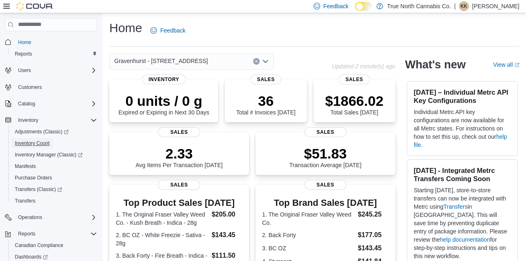
click at [31, 142] on span "Inventory Count" at bounding box center [32, 143] width 35 height 7
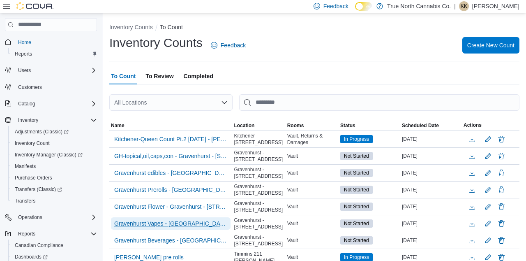
click at [207, 229] on span "Gravenhurst Vapes - [GEOGRAPHIC_DATA] - [STREET_ADDRESS]" at bounding box center [170, 223] width 113 height 12
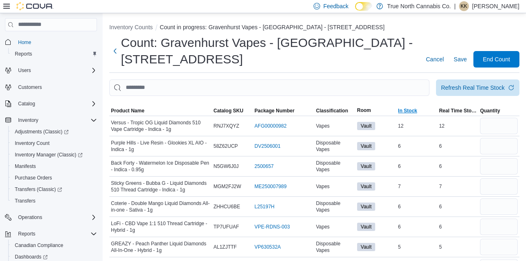
click at [409, 110] on span "In Stock" at bounding box center [407, 110] width 19 height 7
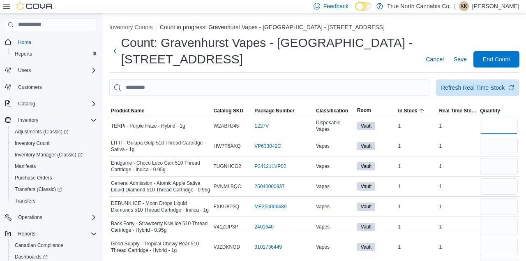
click at [507, 127] on input "number" at bounding box center [499, 126] width 38 height 16
type input "*"
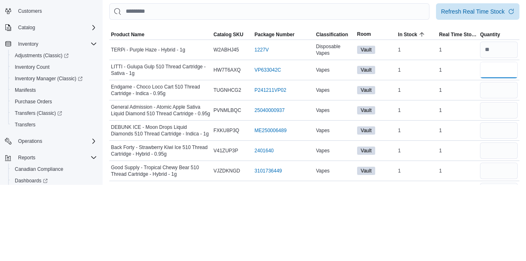
type input "*"
click at [507, 169] on input "number" at bounding box center [499, 166] width 38 height 16
type input "*"
click at [498, 210] on input "number" at bounding box center [499, 206] width 38 height 16
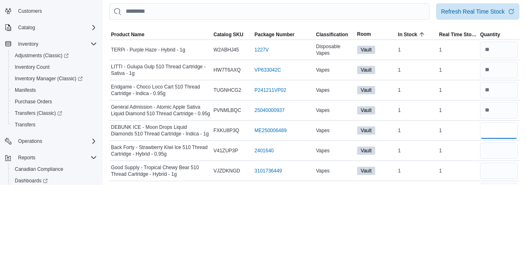
type input "*"
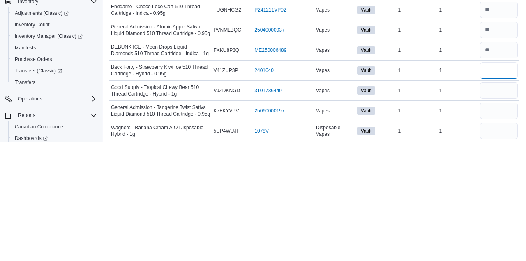
type input "*"
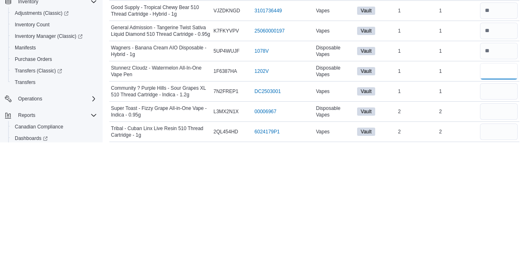
type input "*"
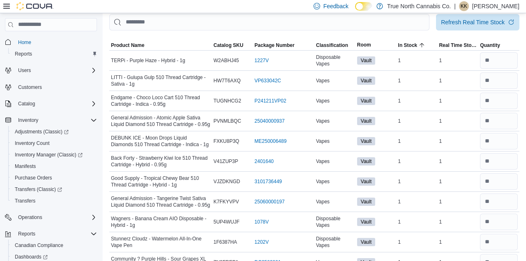
scroll to position [0, 0]
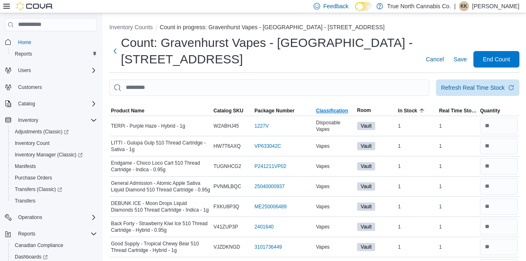
click at [329, 108] on span "Classification" at bounding box center [335, 111] width 41 height 10
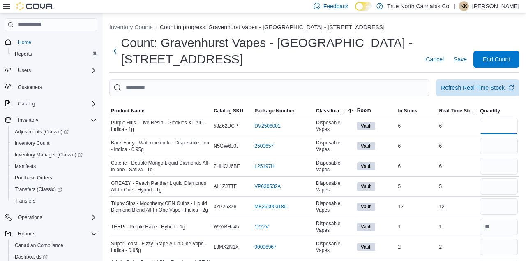
click at [501, 127] on input "number" at bounding box center [499, 126] width 38 height 16
type input "*"
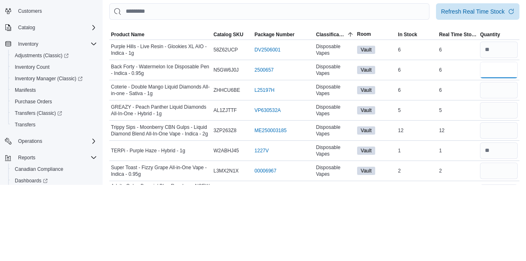
type input "*"
type input "**"
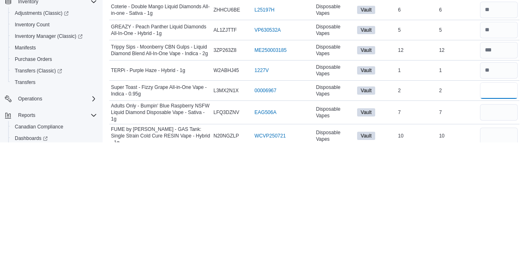
type input "*"
type input "**"
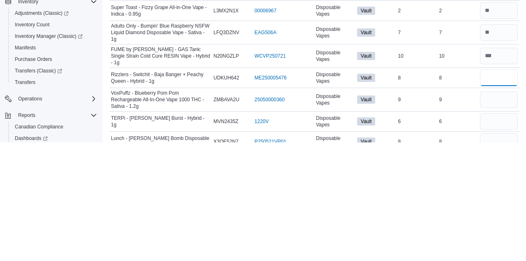
type input "*"
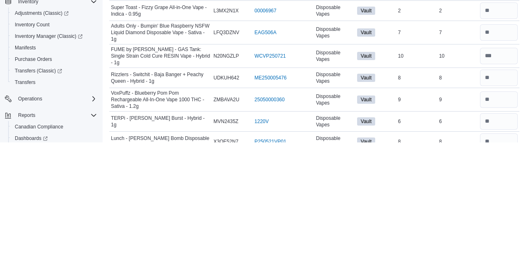
scroll to position [198, 0]
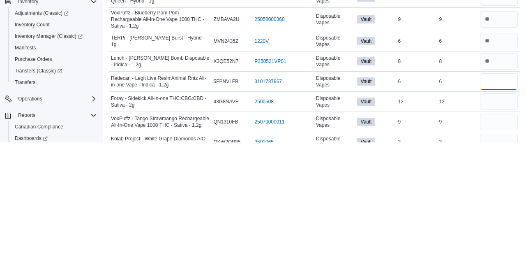
type input "*"
type input "**"
type input "*"
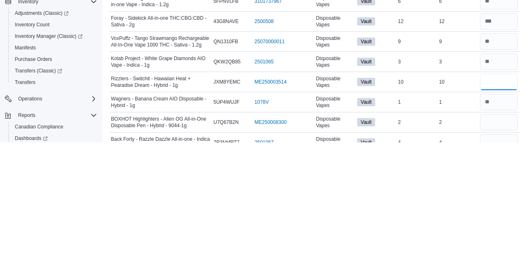
type input "**"
type input "*"
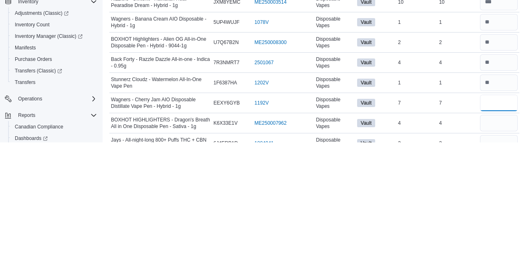
type input "*"
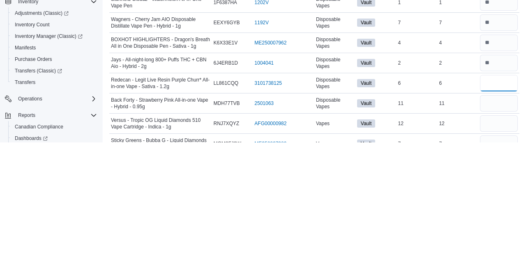
type input "*"
type input "**"
type input "*"
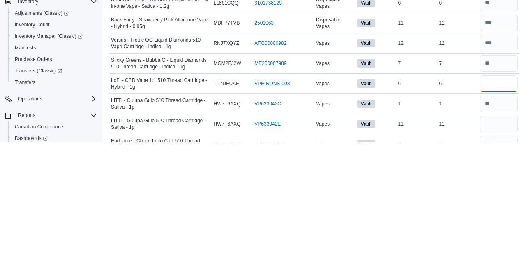
type input "*"
type input "**"
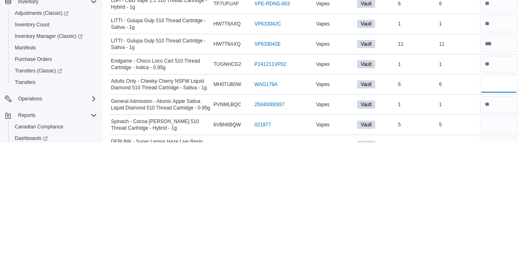
type input "*"
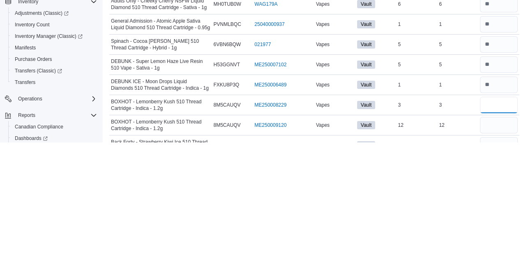
type input "*"
type input "**"
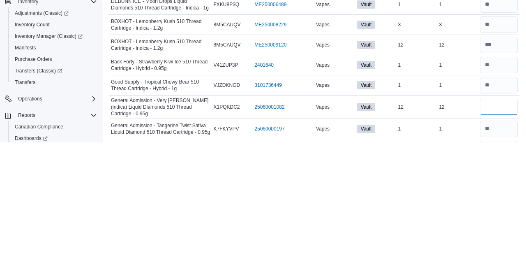
type input "**"
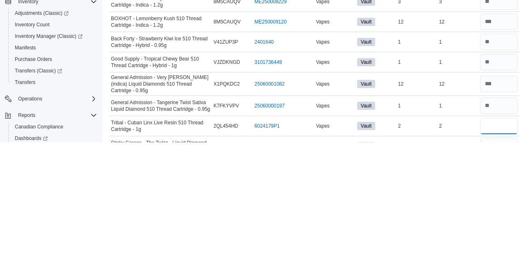
scroll to position [822, 0]
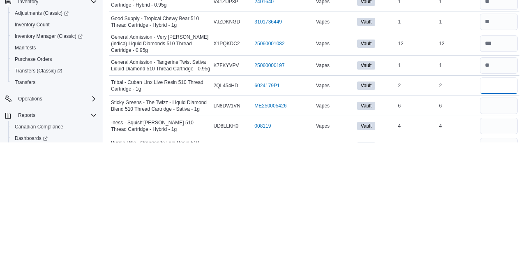
type input "*"
type input "**"
click at [508, 216] on input "number" at bounding box center [499, 224] width 38 height 16
type input "*"
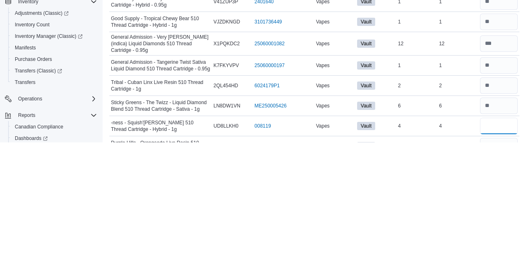
type input "*"
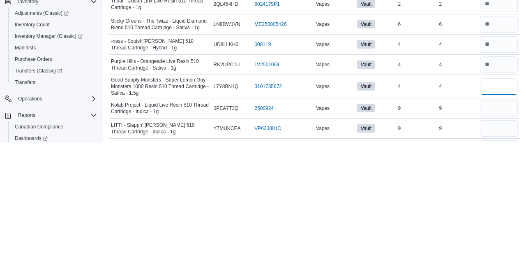
type input "*"
click at [505, 238] on input "number" at bounding box center [499, 246] width 38 height 16
type input "*"
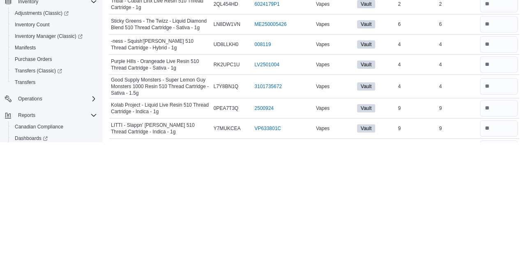
scroll to position [985, 0]
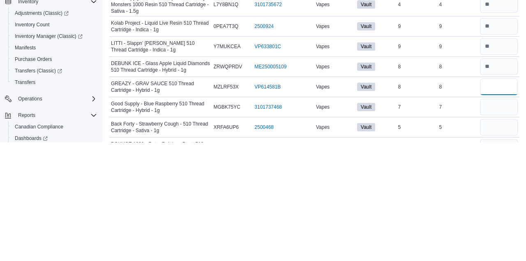
type input "*"
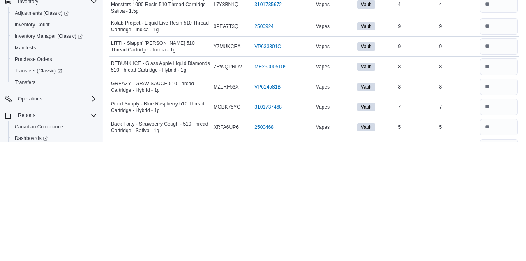
scroll to position [1065, 0]
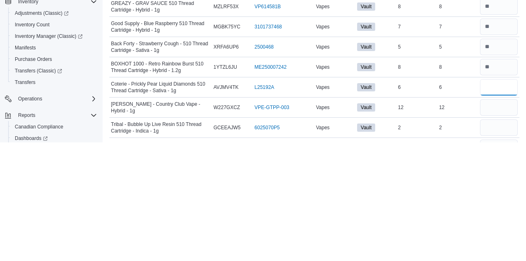
type input "*"
type input "**"
type input "*"
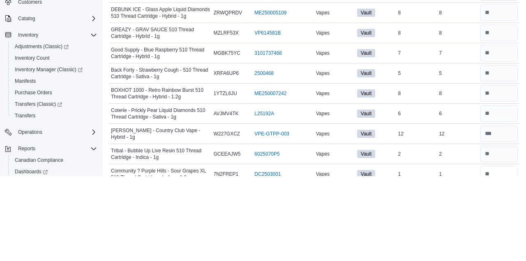
scroll to position [1072, 0]
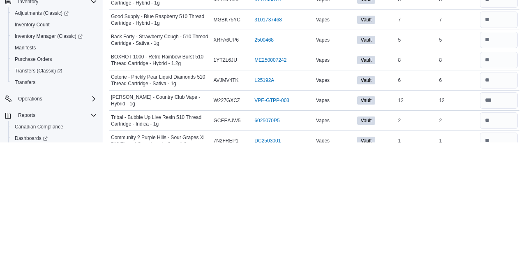
type input "*"
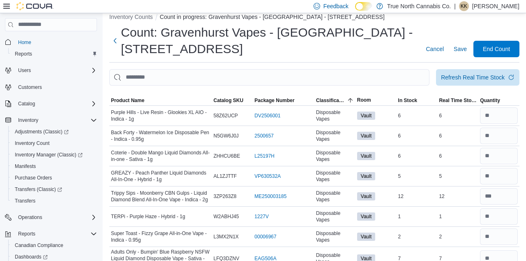
scroll to position [0, 0]
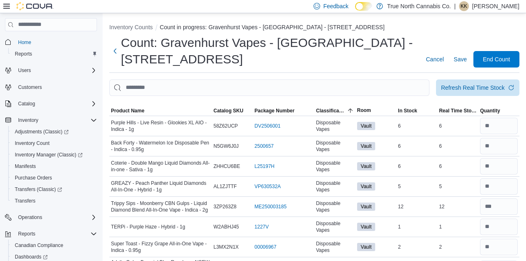
type input "*"
click at [497, 63] on span "End Count" at bounding box center [496, 59] width 27 height 8
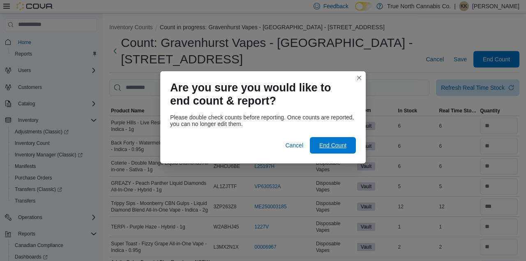
click at [346, 138] on span "End Count" at bounding box center [333, 145] width 36 height 16
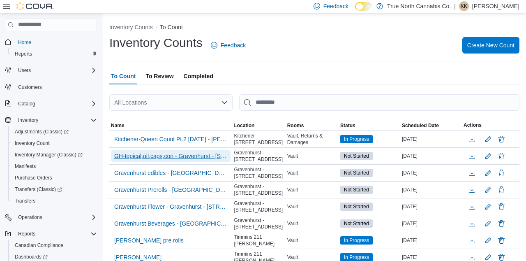
click at [170, 157] on span "GH-topical,oil,caps,con - Gravenhurst - [STREET_ADDRESS]" at bounding box center [170, 156] width 113 height 8
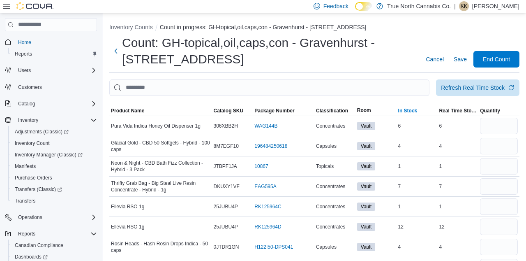
click at [408, 116] on span "In Stock" at bounding box center [417, 111] width 41 height 10
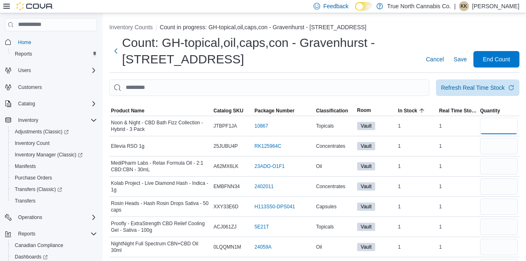
click at [487, 129] on input "number" at bounding box center [499, 126] width 38 height 16
type input "*"
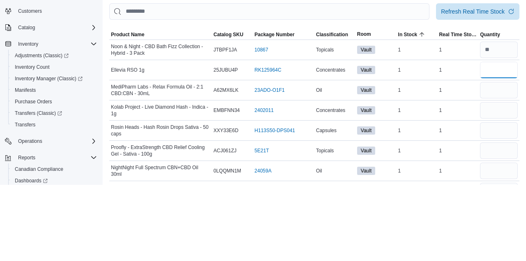
type input "*"
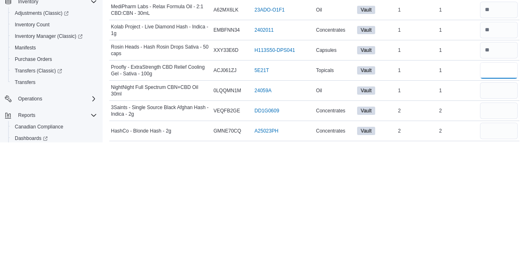
type input "*"
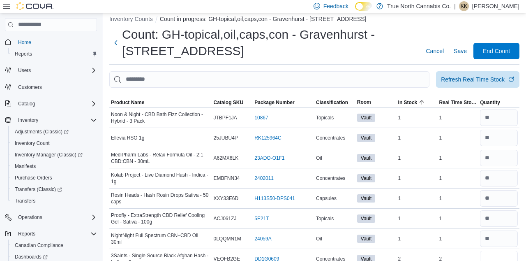
scroll to position [0, 0]
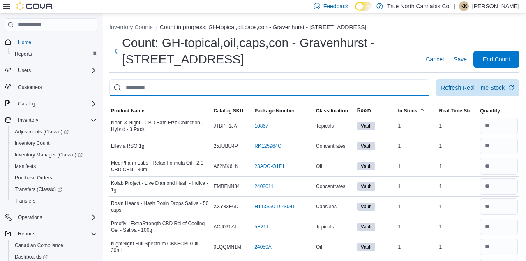
click at [334, 96] on input "This is a search bar. After typing your query, hit enter to filter the results …" at bounding box center [269, 87] width 320 height 16
click at [330, 116] on span "Classification" at bounding box center [335, 111] width 41 height 10
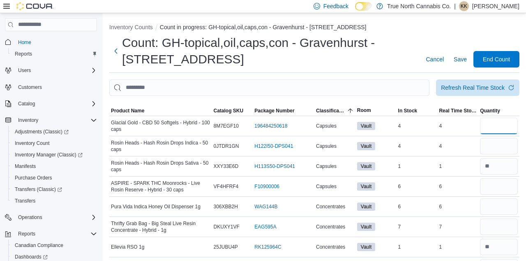
click at [497, 126] on input "number" at bounding box center [499, 126] width 38 height 16
type input "*"
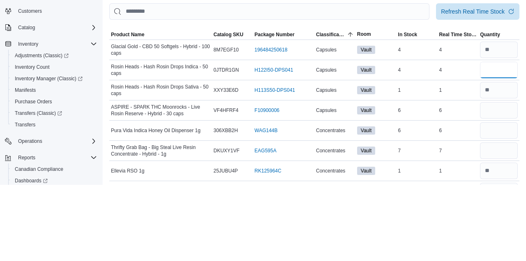
type input "*"
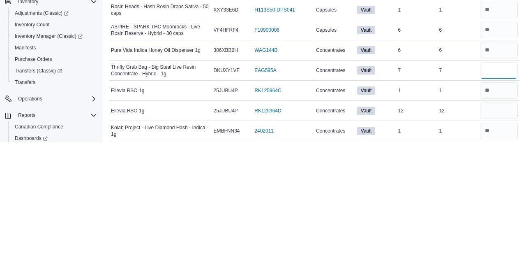
type input "*"
type input "**"
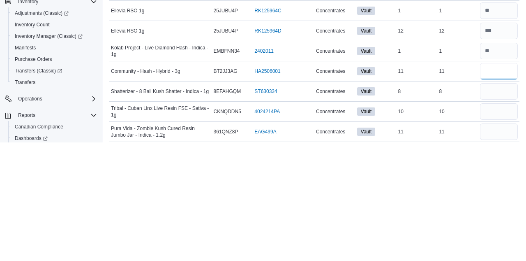
type input "**"
type input "*"
type input "**"
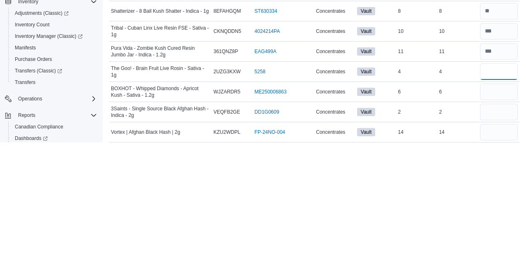
type input "*"
type input "**"
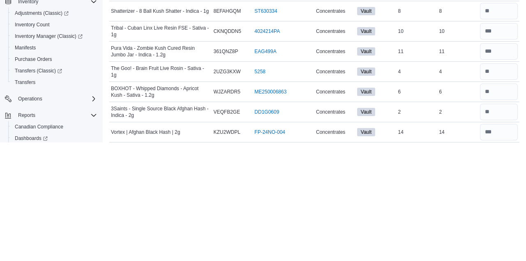
scroll to position [278, 0]
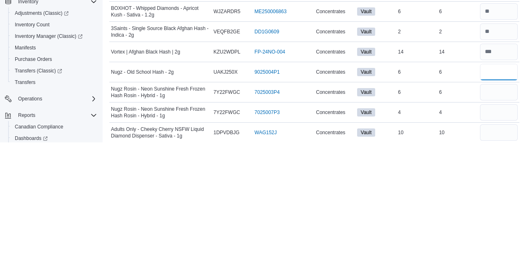
type input "*"
type input "**"
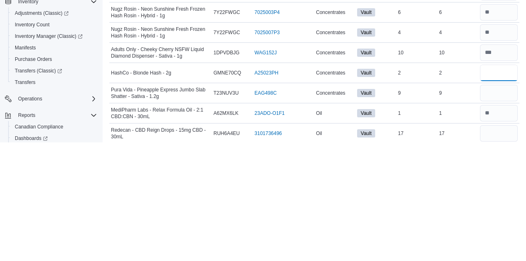
type input "*"
type input "**"
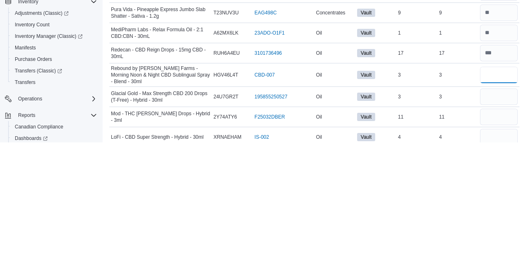
type input "*"
type input "**"
type input "*"
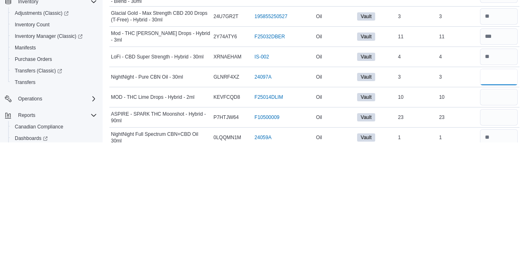
type input "*"
type input "**"
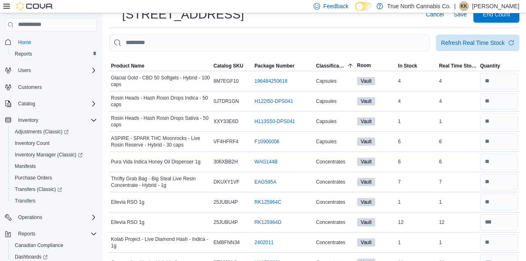
scroll to position [0, 0]
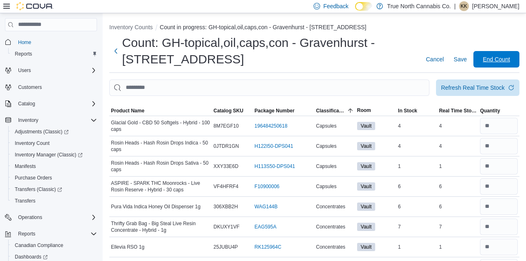
click at [502, 63] on span "End Count" at bounding box center [496, 59] width 27 height 8
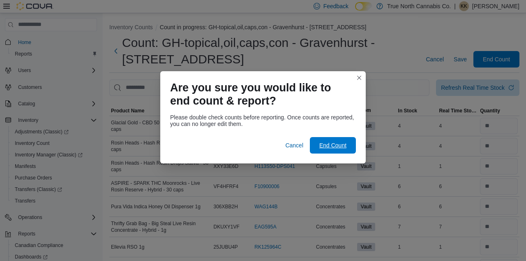
click at [337, 142] on span "End Count" at bounding box center [332, 145] width 27 height 8
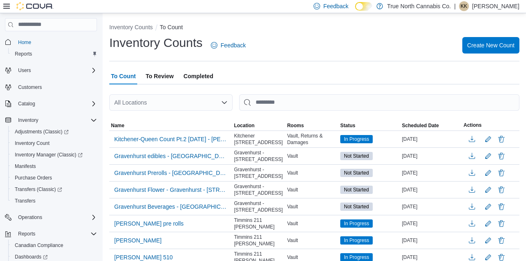
click at [501, 11] on p "[PERSON_NAME]" at bounding box center [495, 6] width 47 height 10
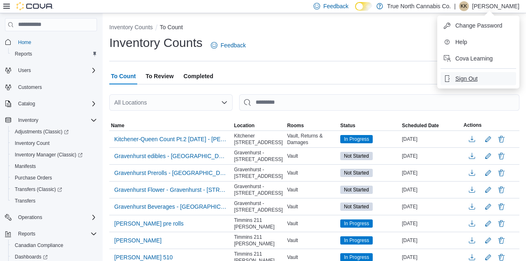
click at [466, 84] on button "Sign Out" at bounding box center [479, 78] width 76 height 13
